Goal: Navigation & Orientation: Understand site structure

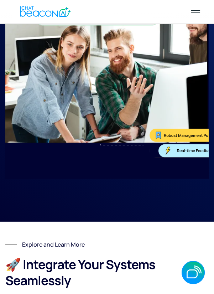
scroll to position [5860, 0]
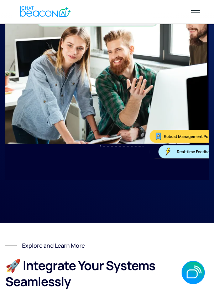
click at [200, 9] on div at bounding box center [196, 12] width 20 height 14
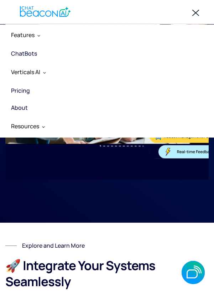
click at [27, 33] on div "Features" at bounding box center [23, 35] width 24 height 10
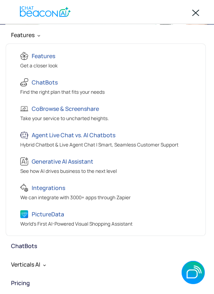
click at [55, 210] on div "PictureData" at bounding box center [48, 214] width 32 height 10
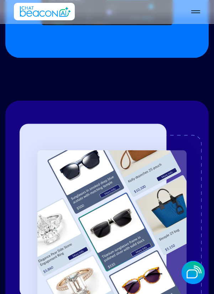
scroll to position [1223, 0]
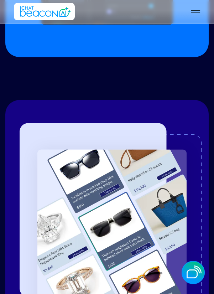
click at [189, 14] on div at bounding box center [196, 12] width 20 height 14
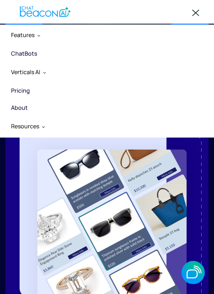
click at [29, 122] on div "Resources" at bounding box center [25, 126] width 28 height 10
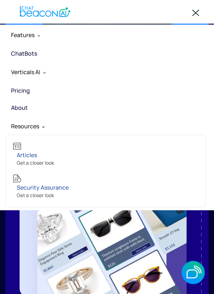
click at [46, 70] on div "Verticals AI" at bounding box center [103, 71] width 194 height 17
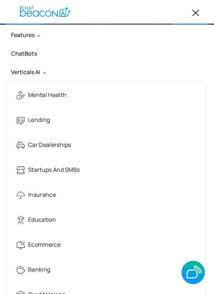
click at [194, 15] on div at bounding box center [196, 12] width 7 height 6
